Goal: Transaction & Acquisition: Register for event/course

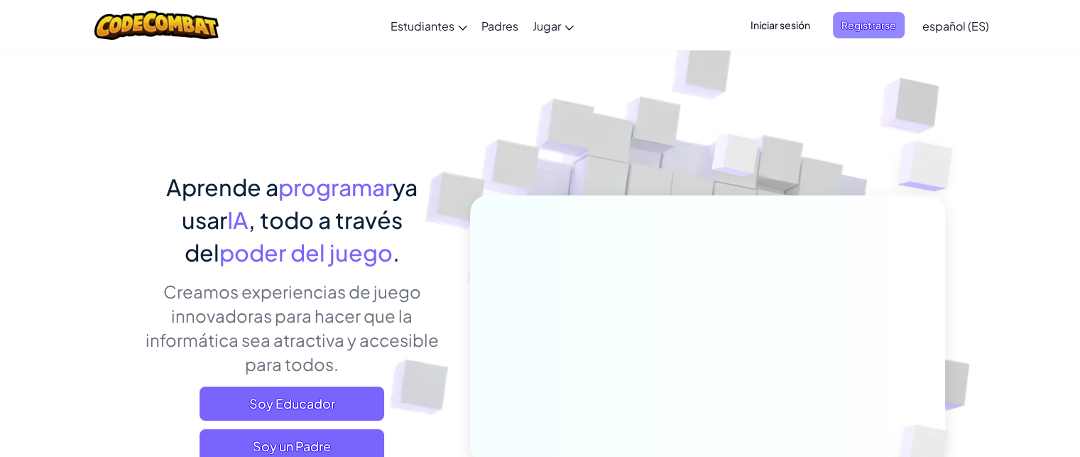
click at [865, 33] on span "Registrarse" at bounding box center [869, 25] width 72 height 26
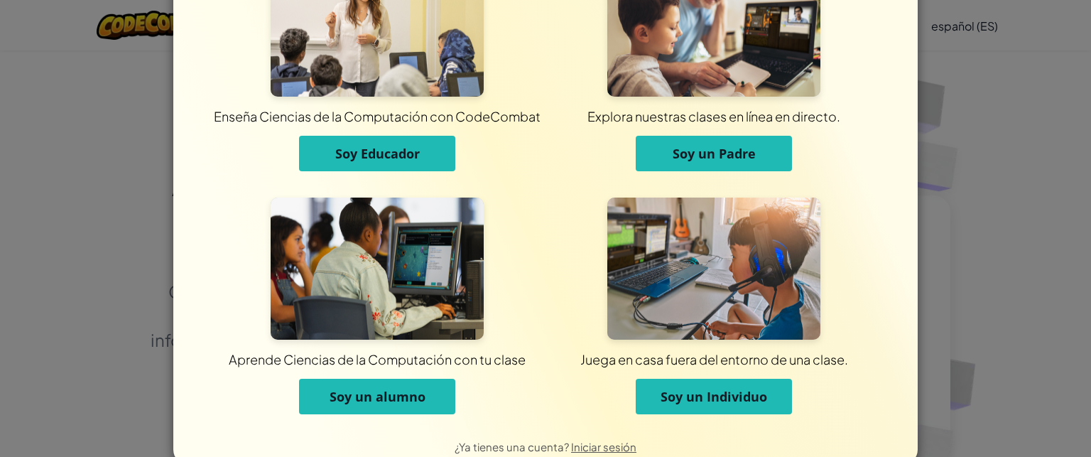
scroll to position [85, 0]
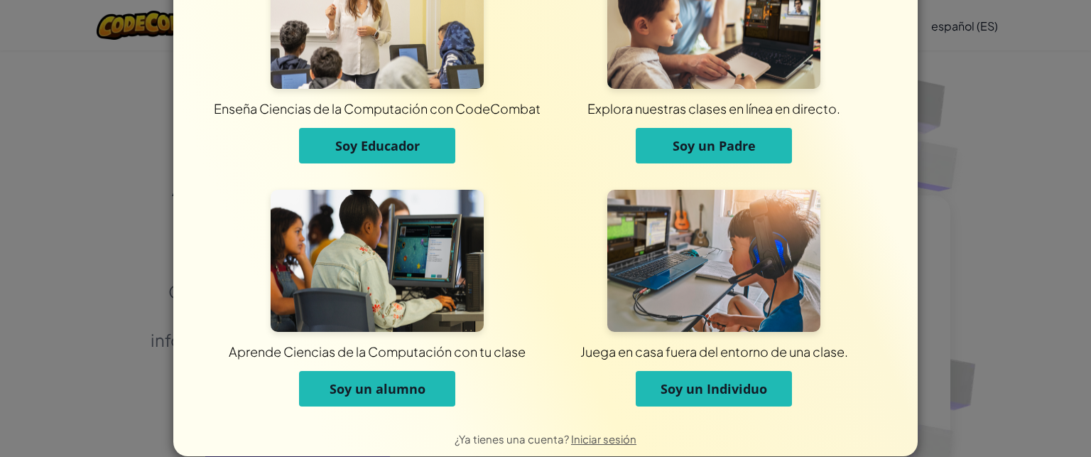
click at [362, 386] on font "Soy un alumno" at bounding box center [378, 388] width 96 height 17
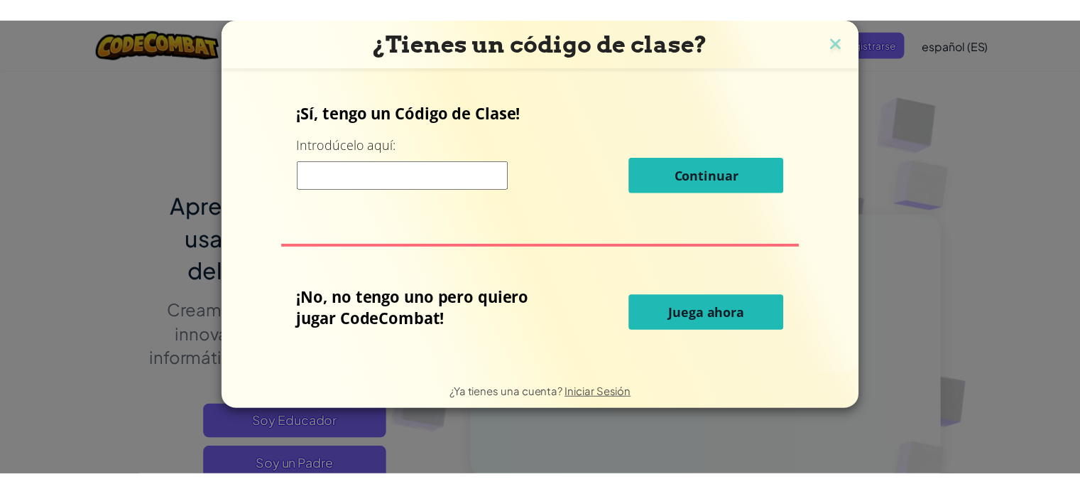
scroll to position [0, 0]
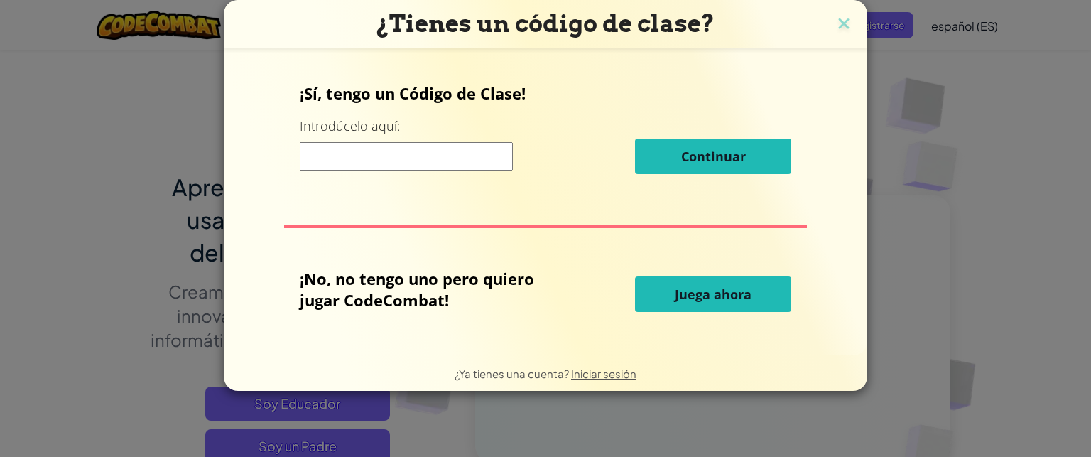
click at [408, 158] on input at bounding box center [406, 156] width 213 height 28
type input "CarBookBack"
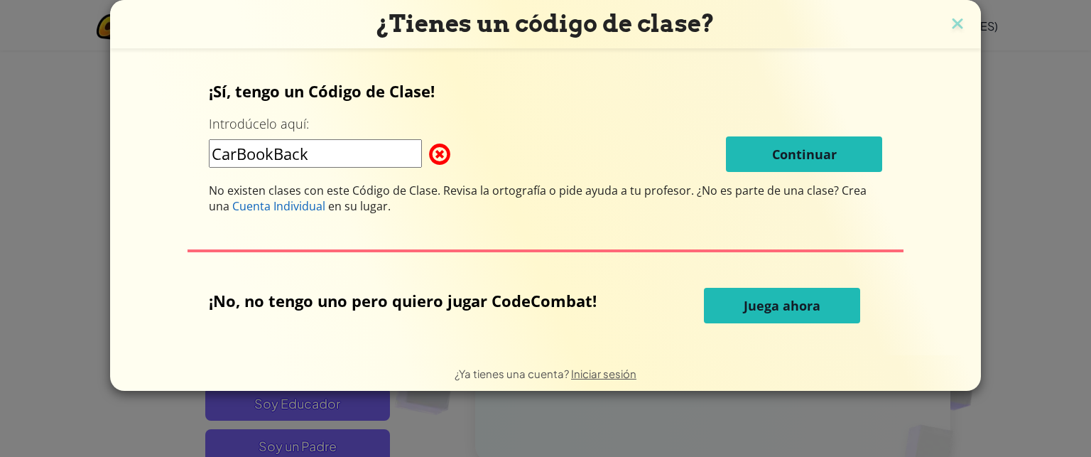
click at [715, 151] on div "CarBookBack Continuar" at bounding box center [546, 154] width 674 height 36
click at [957, 25] on img at bounding box center [957, 24] width 18 height 21
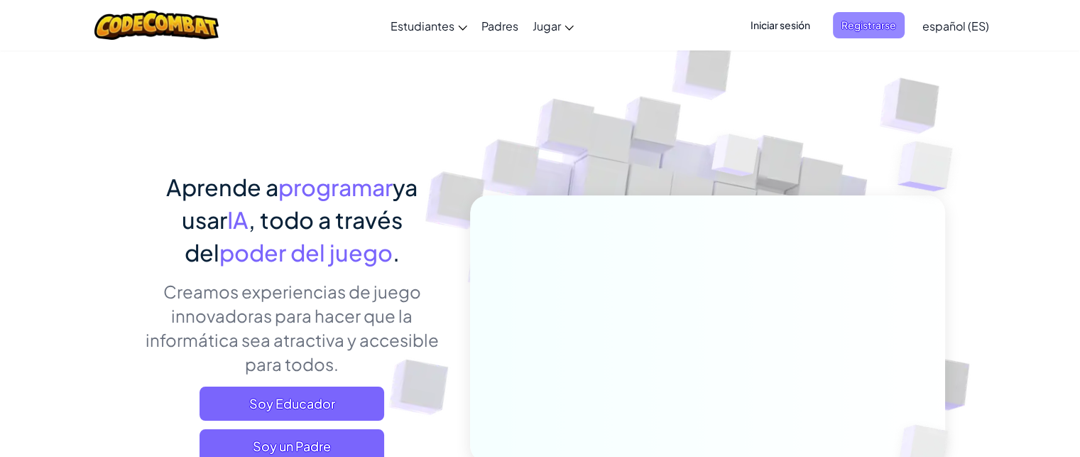
click at [871, 21] on font "Registrarse" at bounding box center [869, 24] width 55 height 13
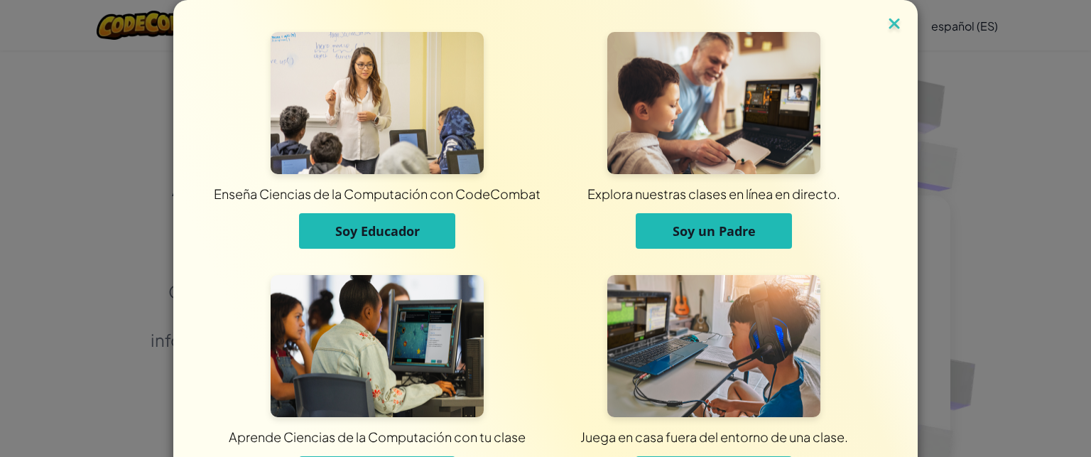
click at [886, 26] on img at bounding box center [894, 24] width 18 height 21
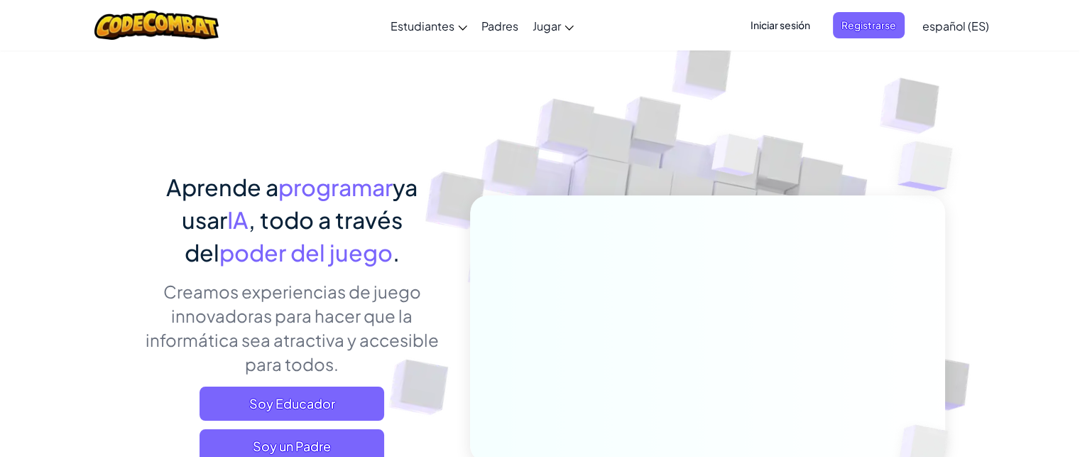
click at [786, 19] on font "Iniciar sesión" at bounding box center [781, 24] width 60 height 13
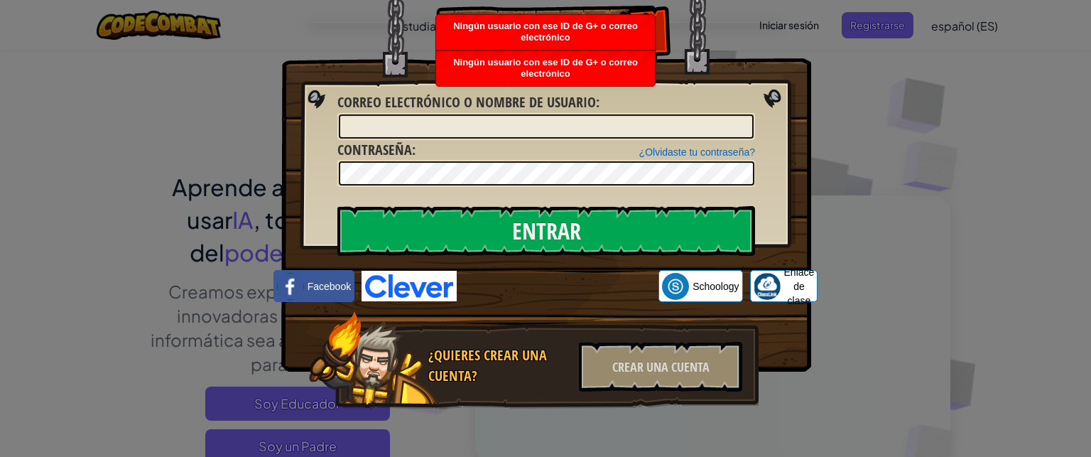
click at [677, 110] on div "Correo electrónico o nombre de usuario :" at bounding box center [546, 116] width 418 height 48
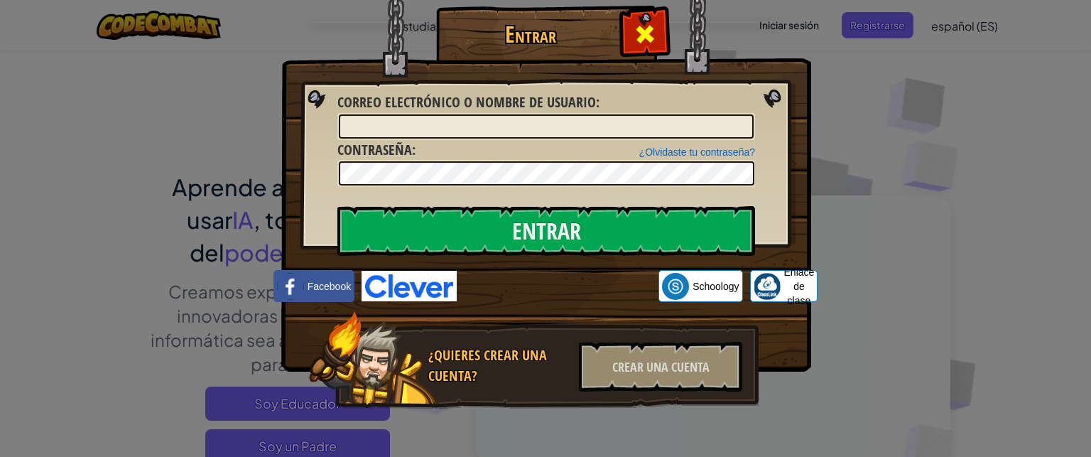
click at [644, 23] on span at bounding box center [645, 34] width 23 height 23
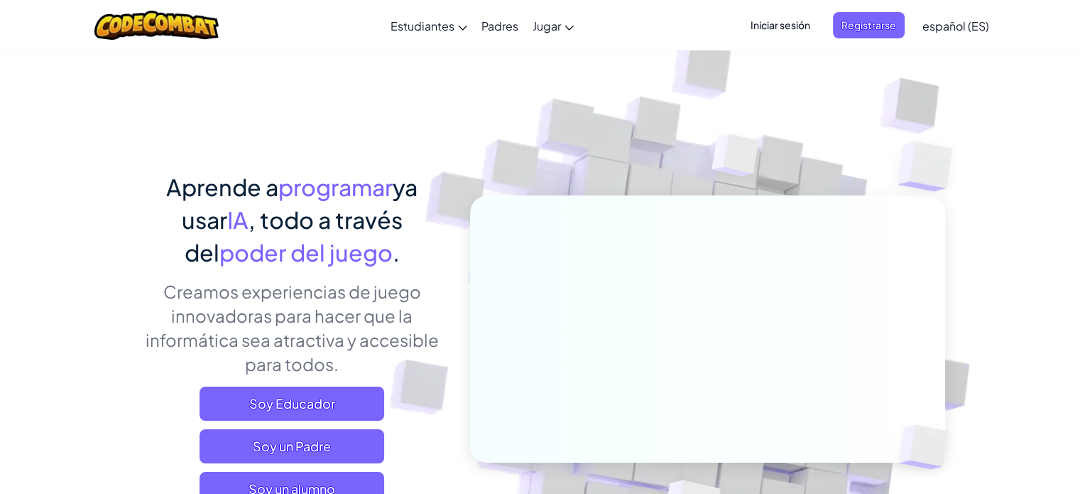
click at [921, 150] on img at bounding box center [931, 167] width 123 height 120
click at [863, 18] on font "Registrarse" at bounding box center [869, 24] width 55 height 13
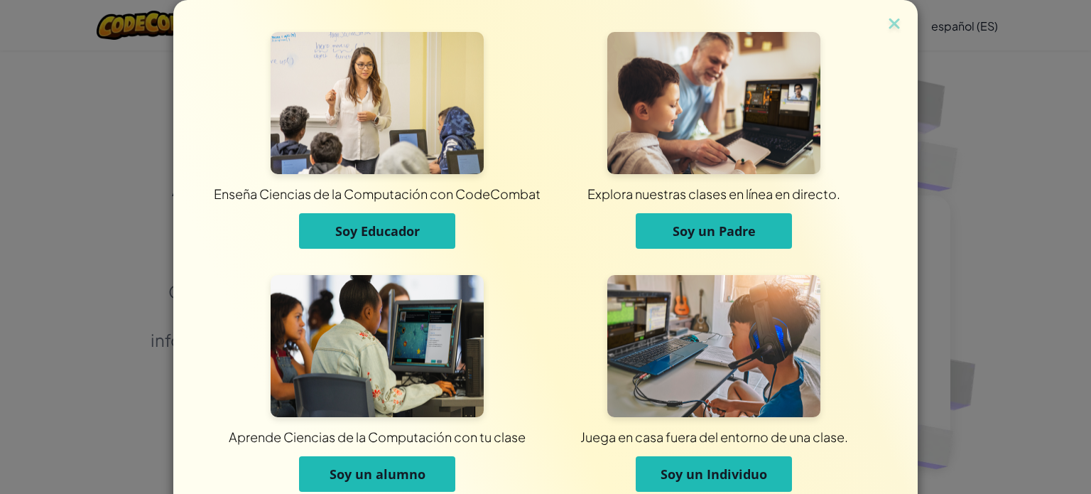
click at [674, 477] on font "Soy un Individuo" at bounding box center [714, 473] width 107 height 17
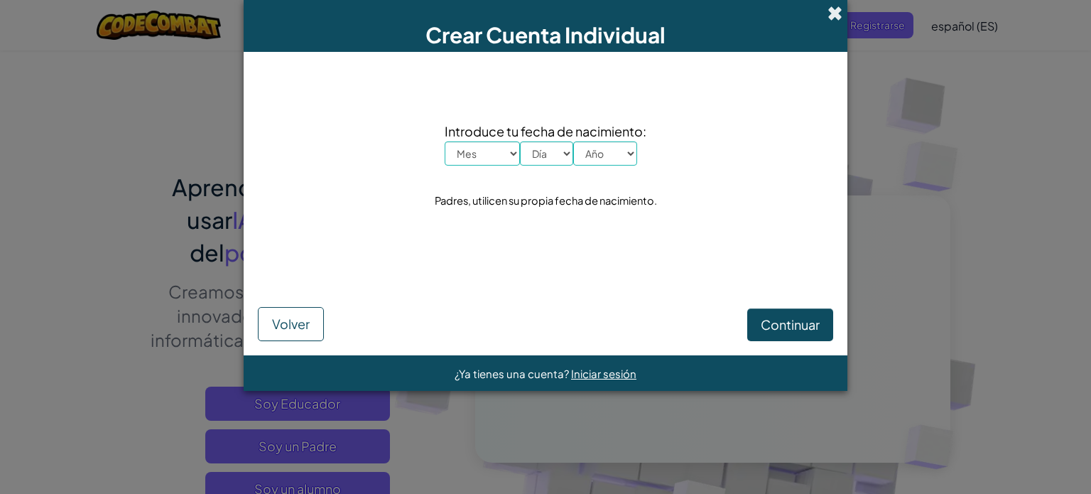
click at [832, 10] on span at bounding box center [835, 13] width 15 height 15
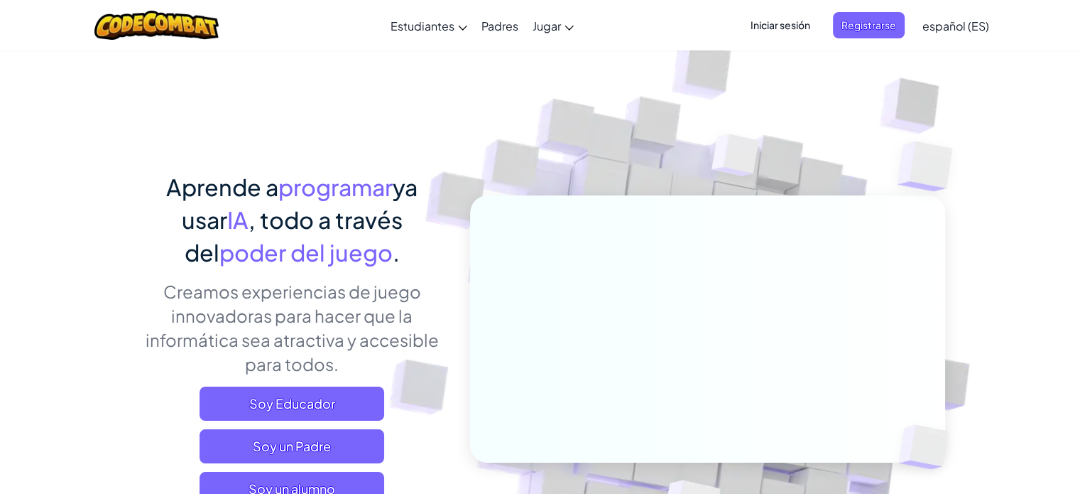
click at [772, 28] on font "Iniciar sesión" at bounding box center [781, 24] width 60 height 13
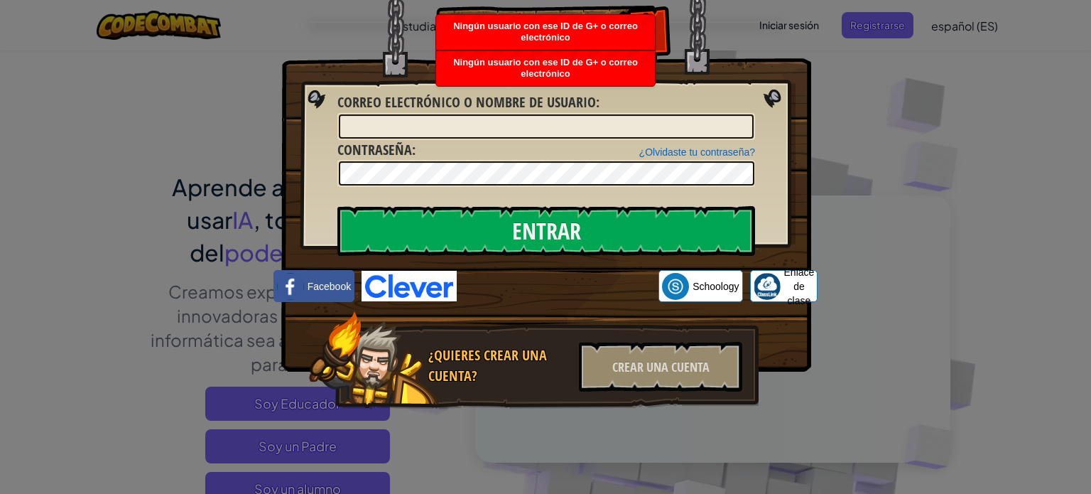
click at [759, 107] on img at bounding box center [546, 164] width 530 height 413
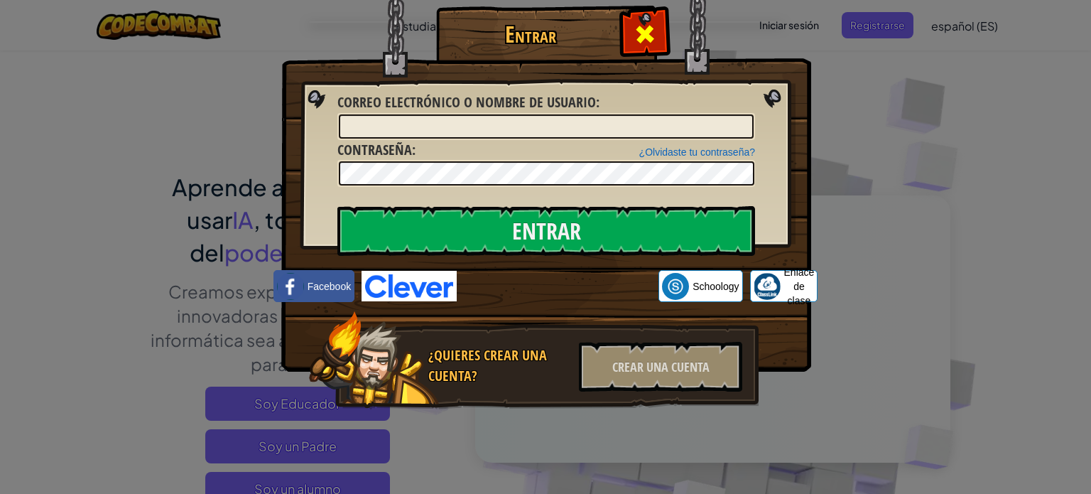
click at [654, 30] on span at bounding box center [645, 34] width 23 height 23
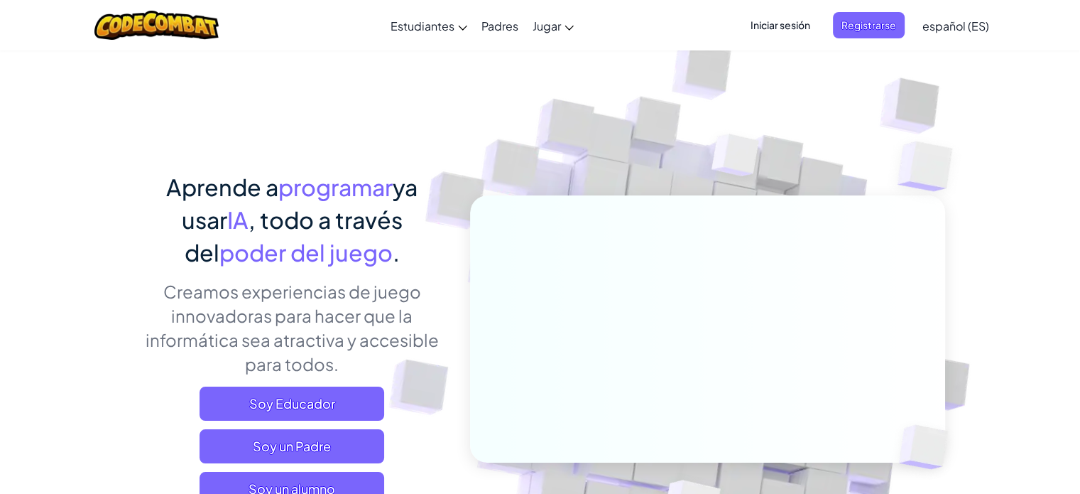
click at [702, 193] on img at bounding box center [736, 159] width 102 height 106
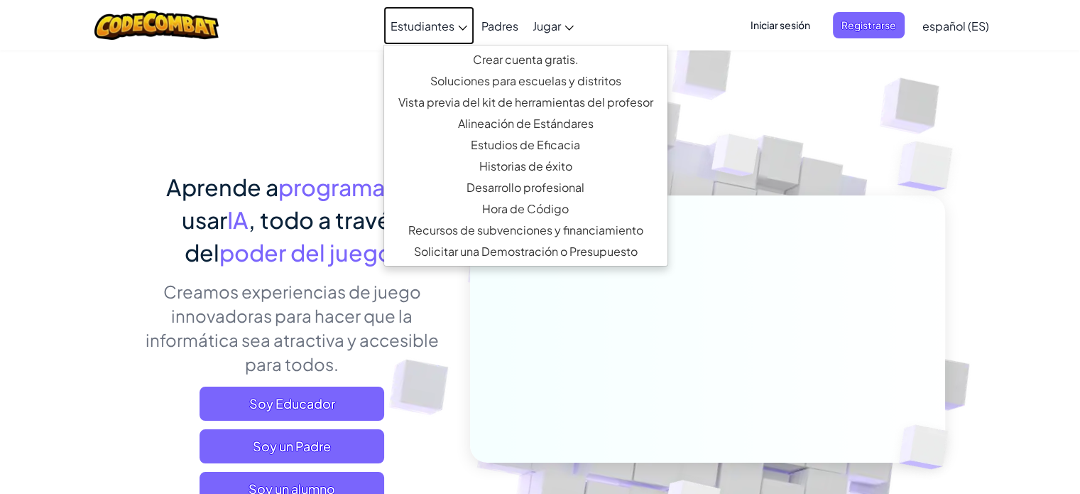
click at [447, 31] on font "Estudiantes" at bounding box center [423, 25] width 64 height 15
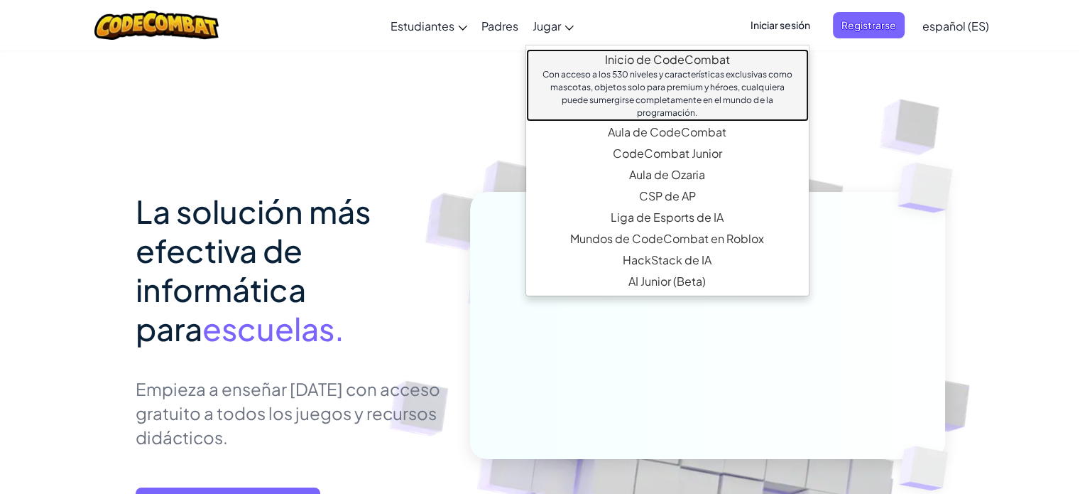
click at [627, 55] on font "Inicio de CodeCombat" at bounding box center [667, 59] width 125 height 15
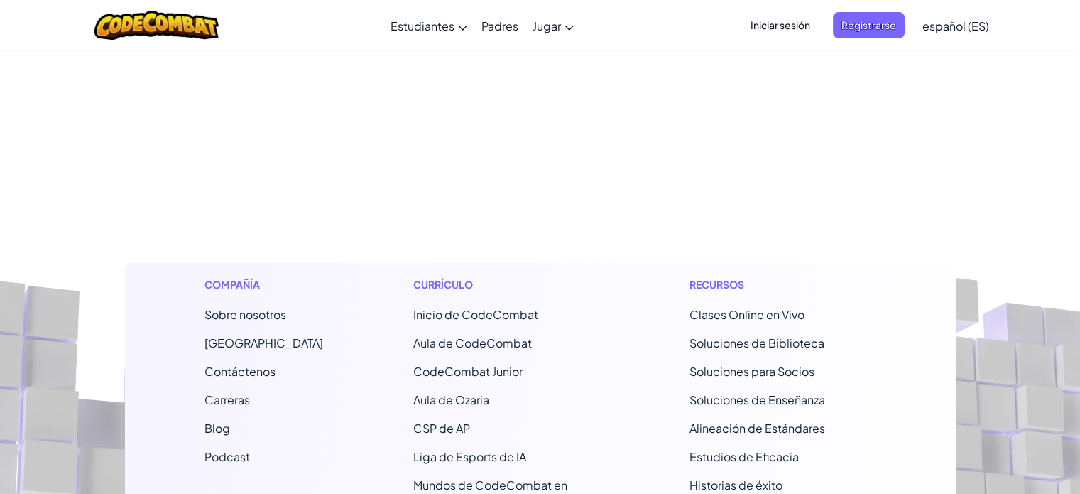
click at [627, 55] on footer "Compañía Sobre nosotros Centro de Ayuda Contáctenos Carreras Blog Podcast Currí…" at bounding box center [540, 443] width 1080 height 786
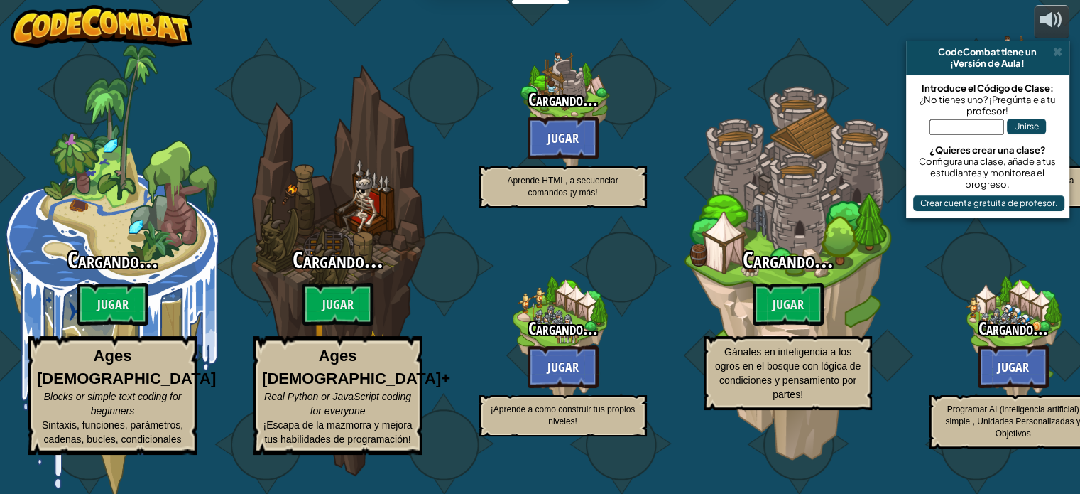
select select "es-ES"
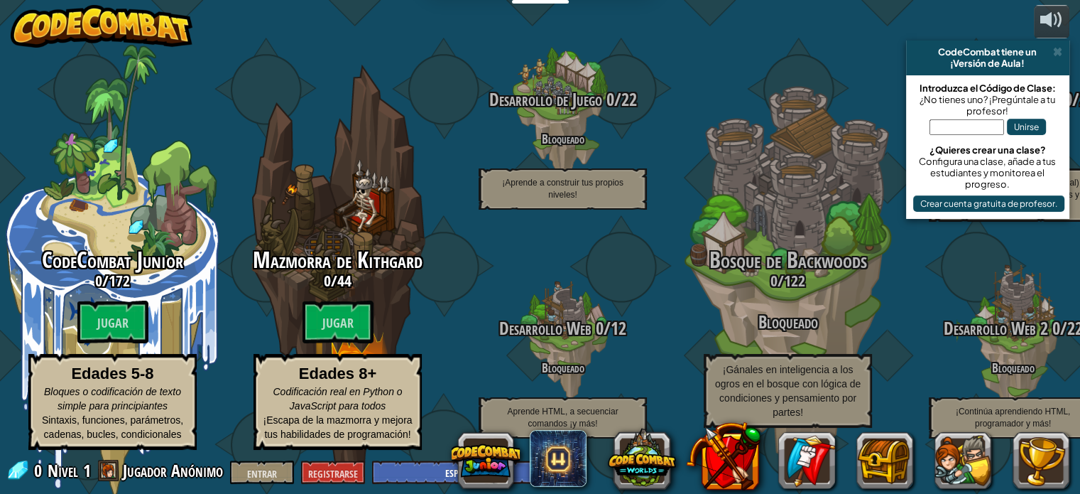
click at [74, 18] on img at bounding box center [102, 26] width 182 height 43
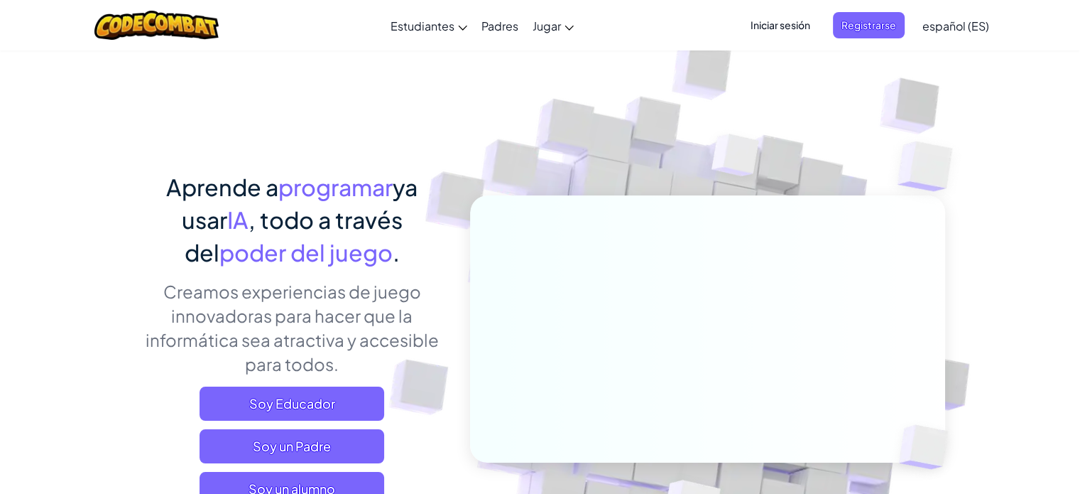
click at [786, 33] on span "Iniciar sesión" at bounding box center [780, 25] width 77 height 26
